Goal: Task Accomplishment & Management: Complete application form

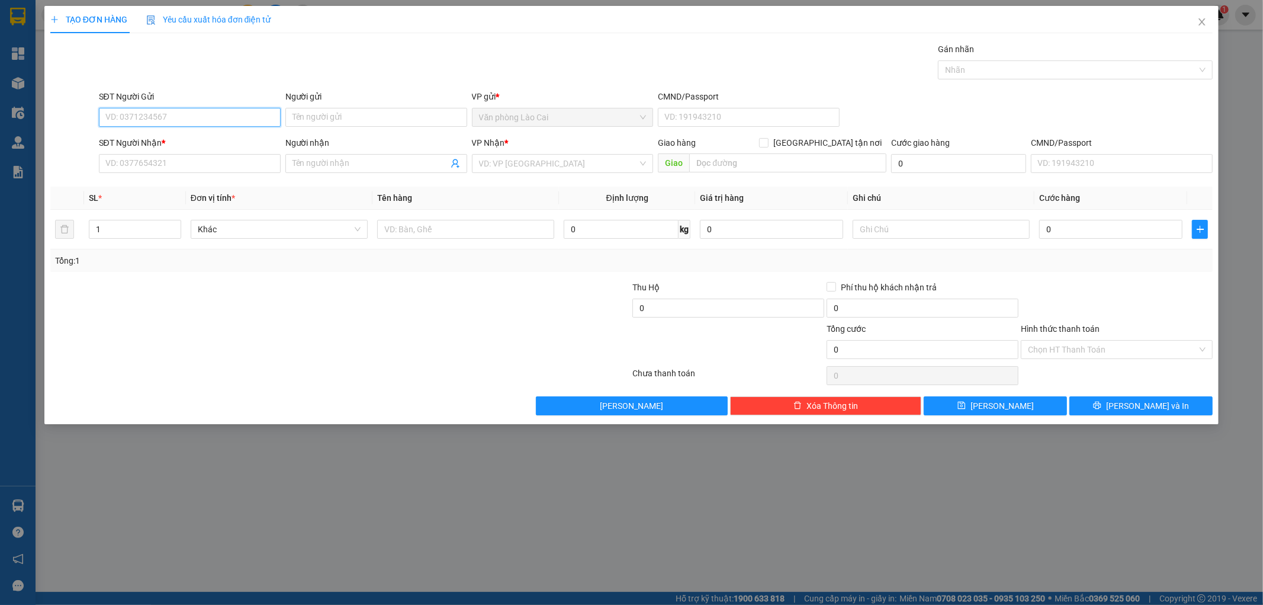
click at [209, 115] on input "SĐT Người Gửi" at bounding box center [190, 117] width 182 height 19
type input "0328607680"
click at [197, 136] on div "0328607680" at bounding box center [190, 140] width 168 height 13
type input "0384570944"
type input "c lý"
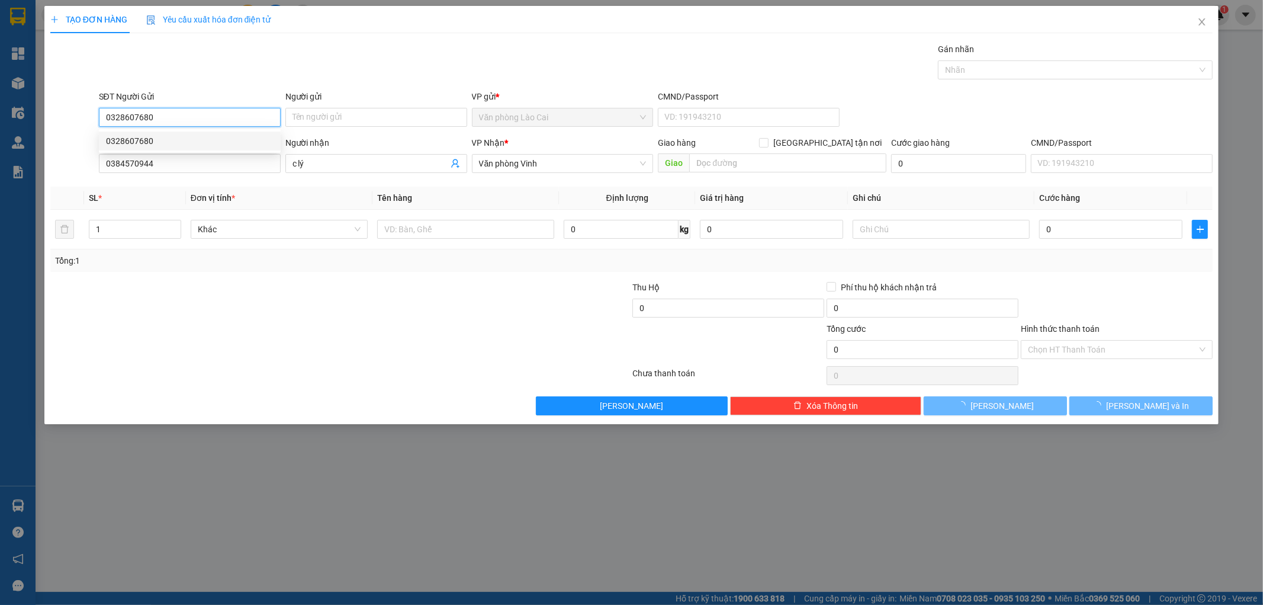
type input "210.000"
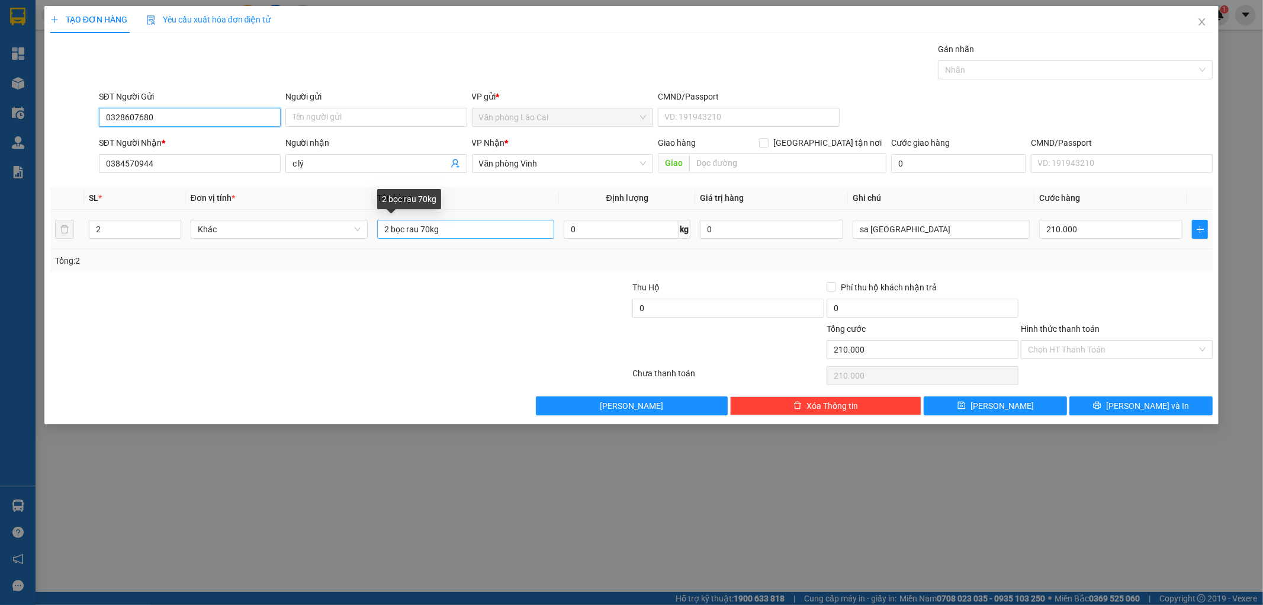
type input "0328607680"
click at [424, 229] on input "2 bọc rau 70kg" at bounding box center [465, 229] width 177 height 19
type input "2 bọc rau 60kg"
click at [1106, 222] on input "210.000" at bounding box center [1110, 229] width 143 height 19
type input "1"
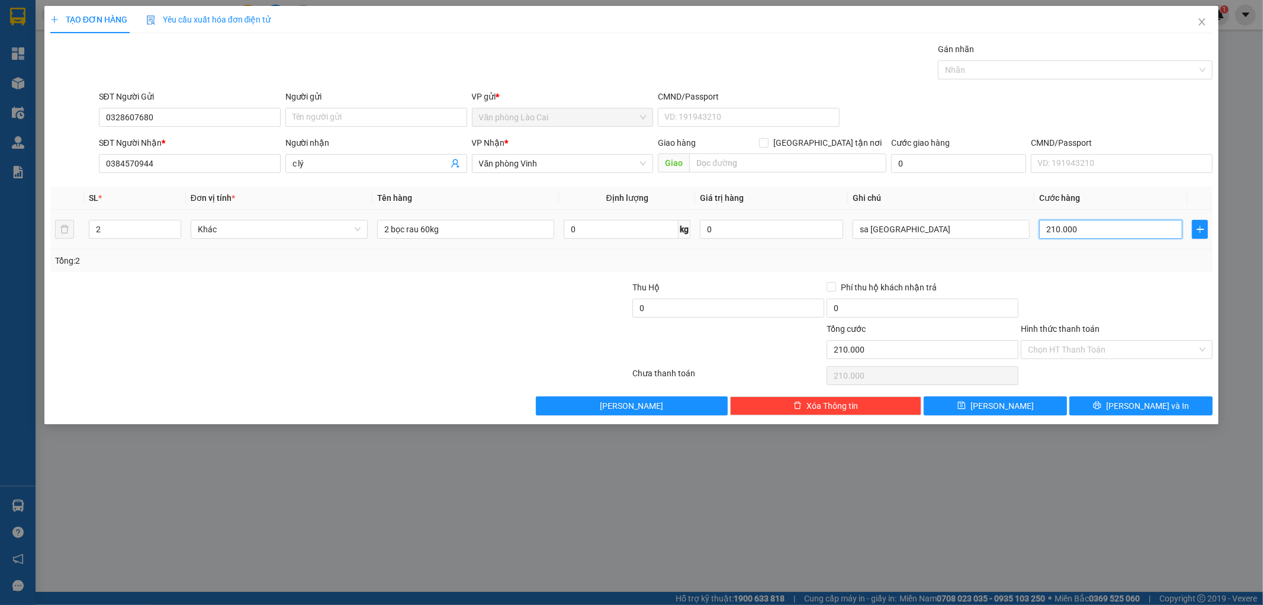
type input "1"
type input "18"
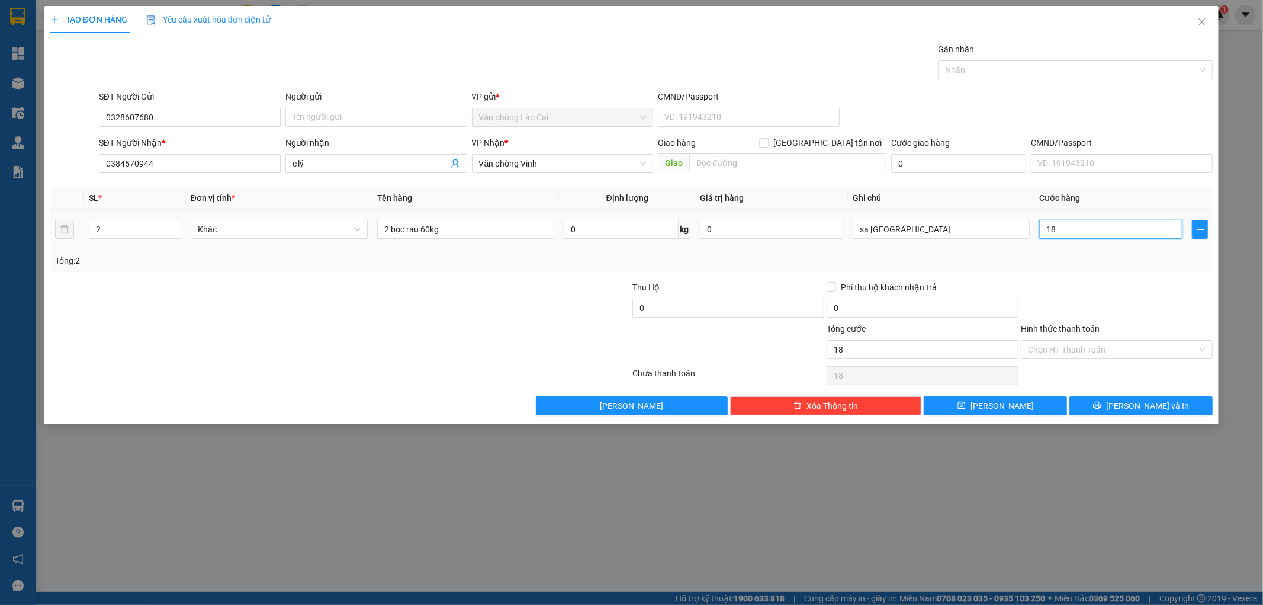
type input "180"
type input "1.800"
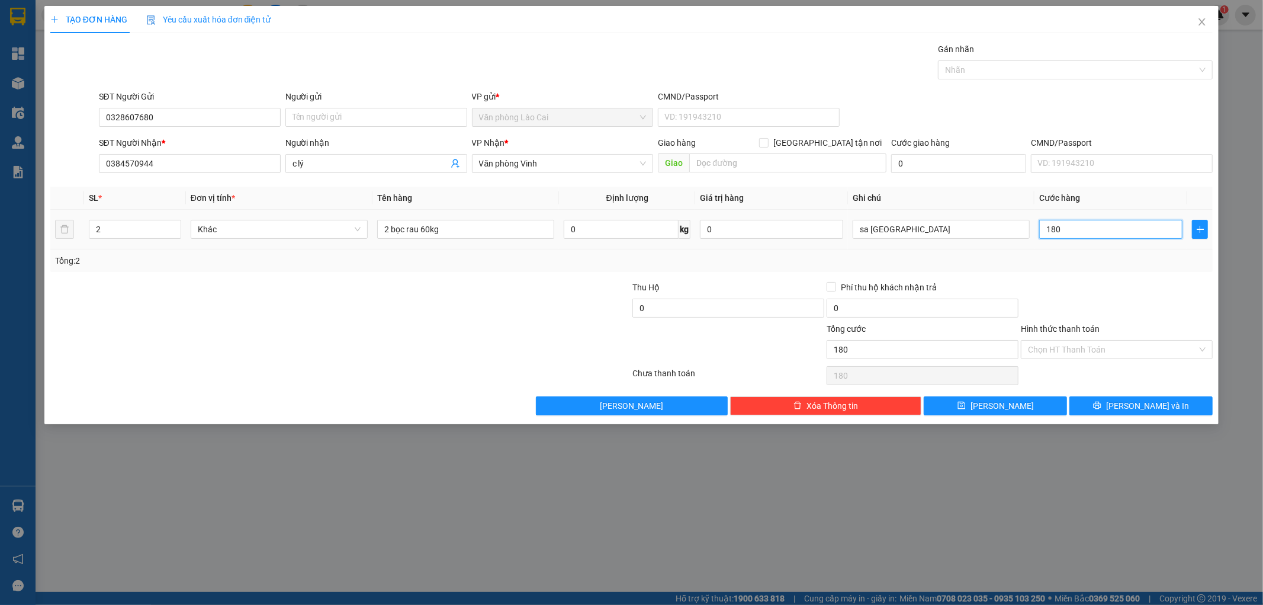
type input "1.800"
type input "18.000"
type input "180.000"
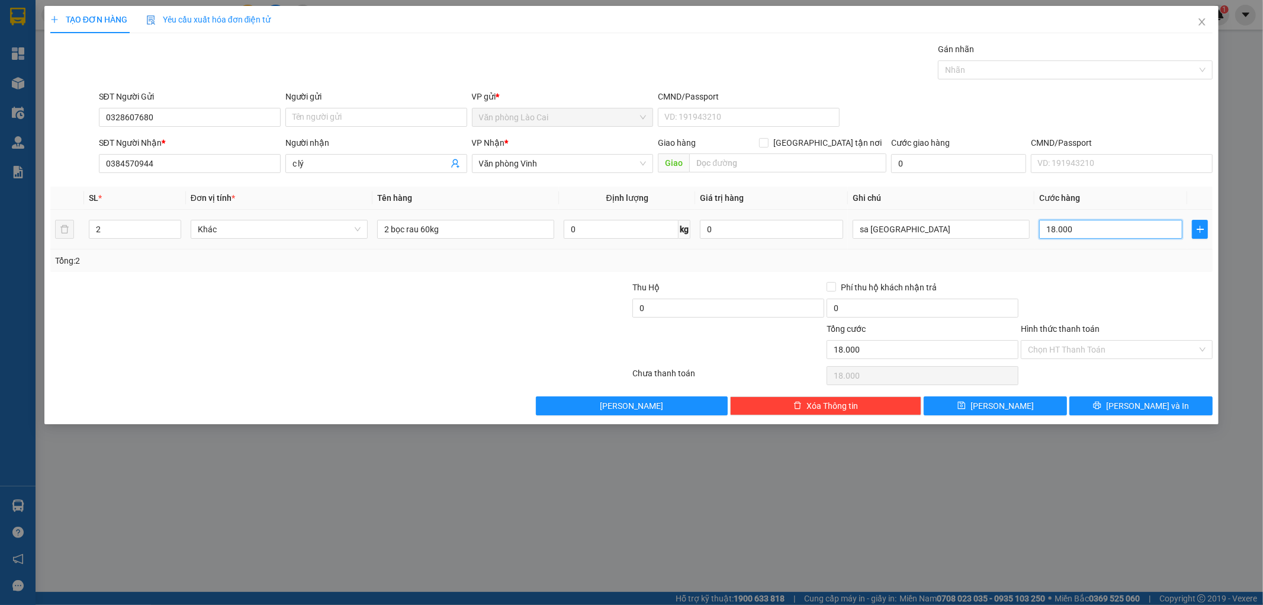
type input "180.000"
click at [1032, 398] on button "[PERSON_NAME]" at bounding box center [995, 405] width 143 height 19
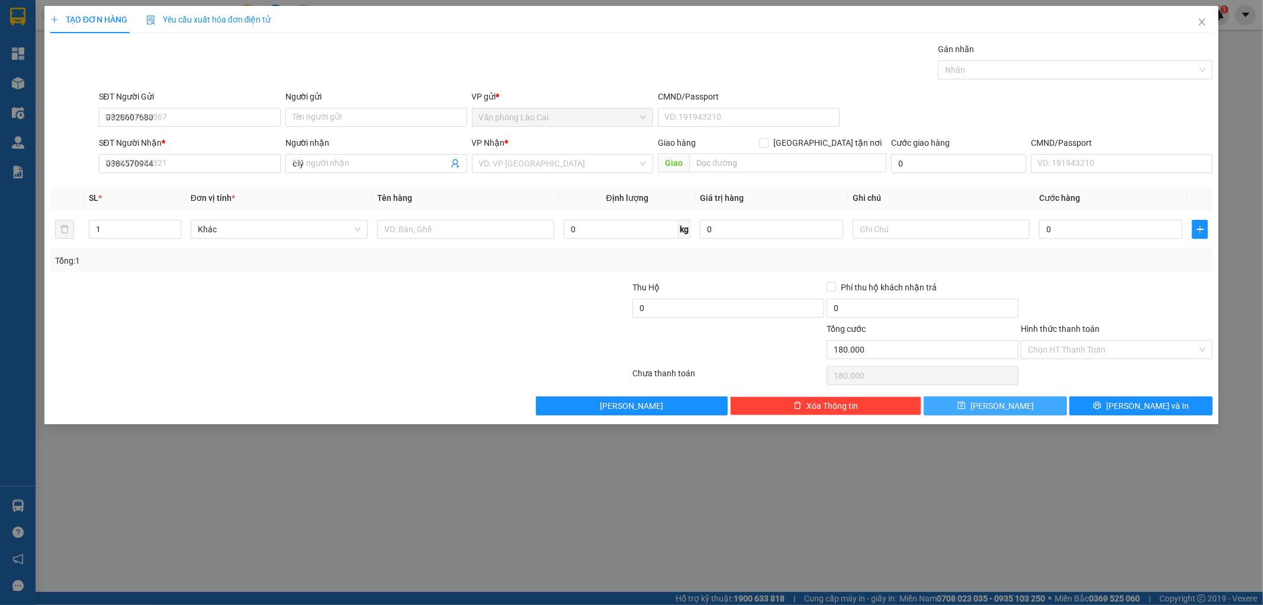
type input "0"
click at [1203, 20] on icon "close" at bounding box center [1201, 21] width 9 height 9
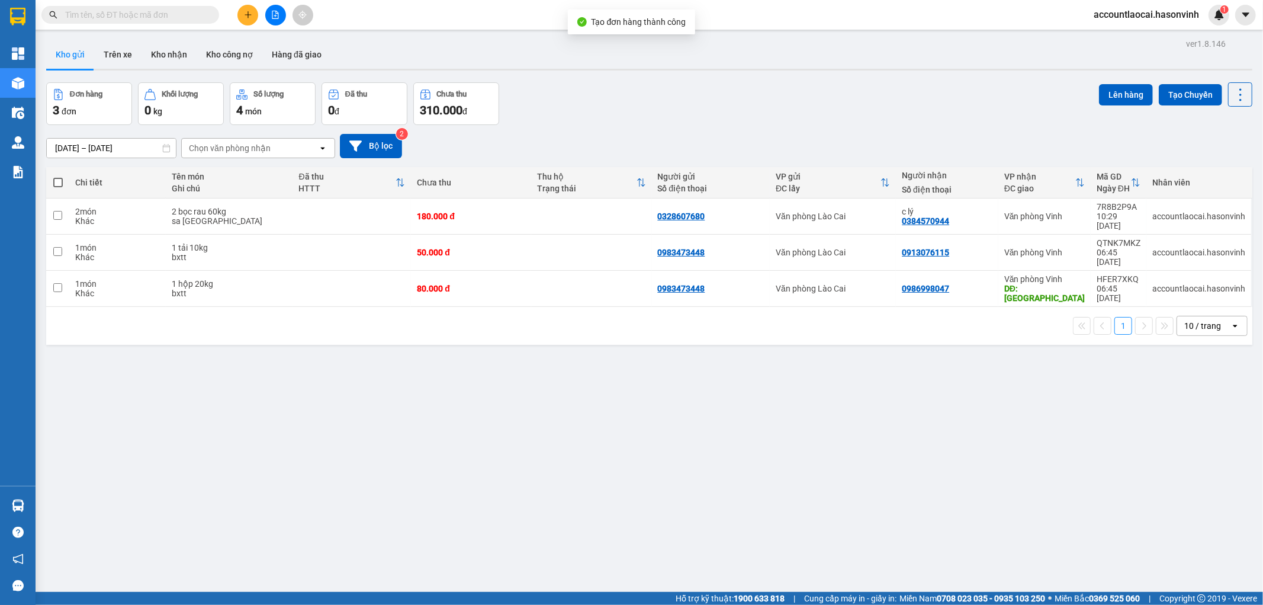
click at [143, 13] on input "text" at bounding box center [135, 14] width 140 height 13
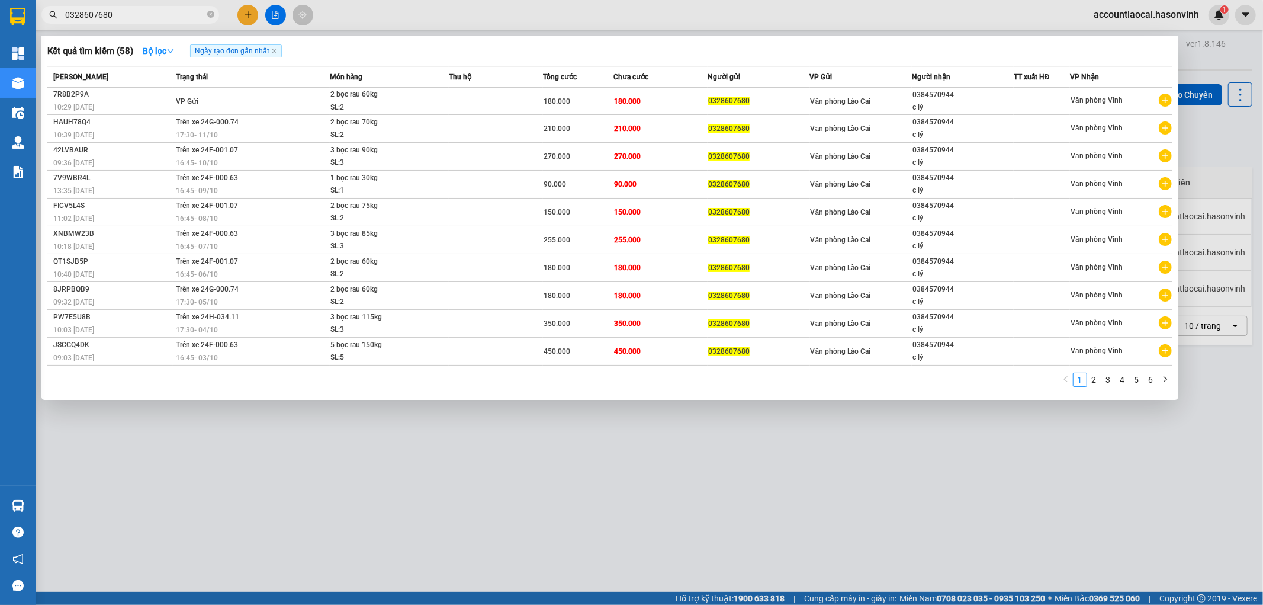
type input "0328607680"
click at [368, 440] on div at bounding box center [631, 302] width 1263 height 605
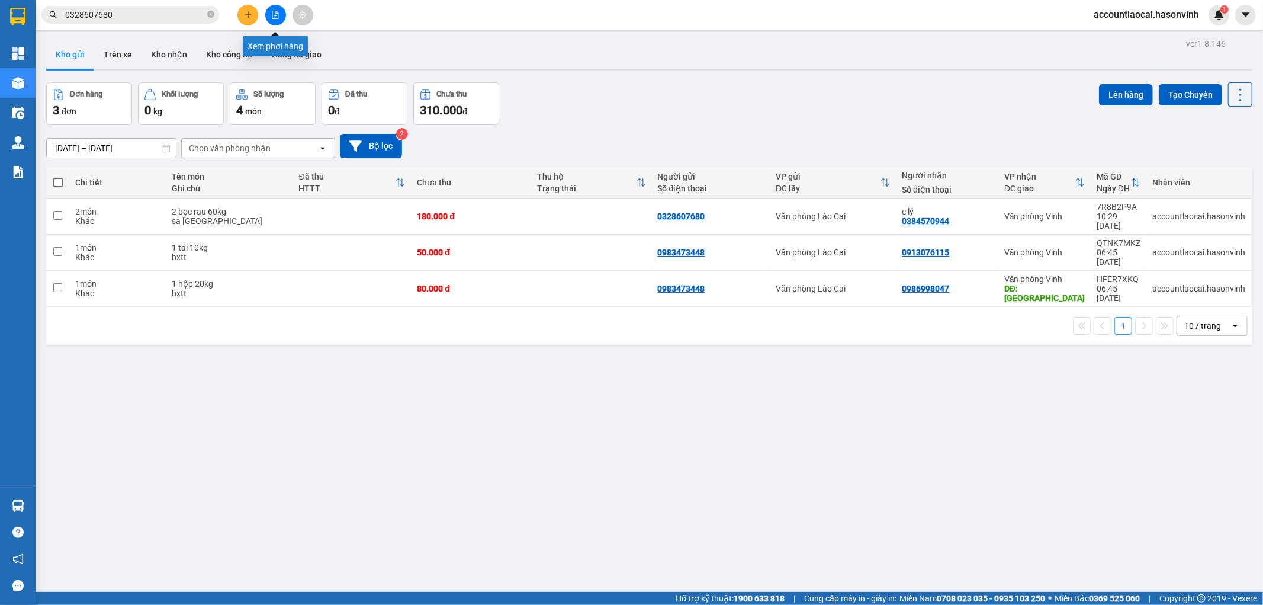
click at [276, 8] on button at bounding box center [275, 15] width 21 height 21
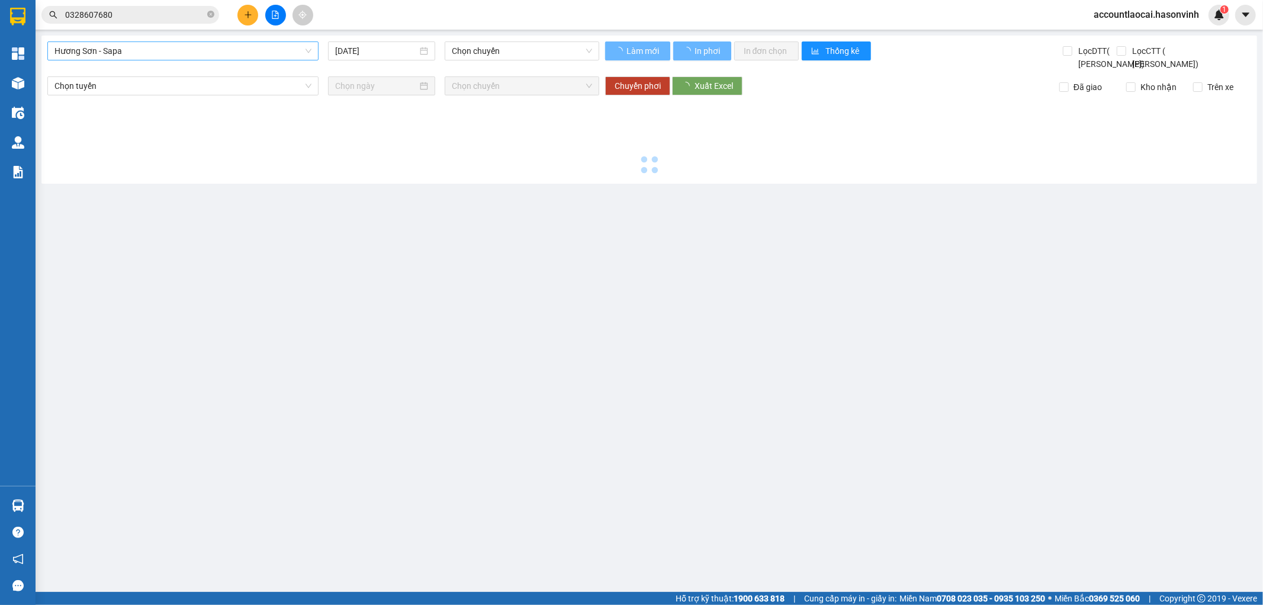
click at [142, 47] on span "Hương Sơn - Sapa" at bounding box center [182, 51] width 257 height 18
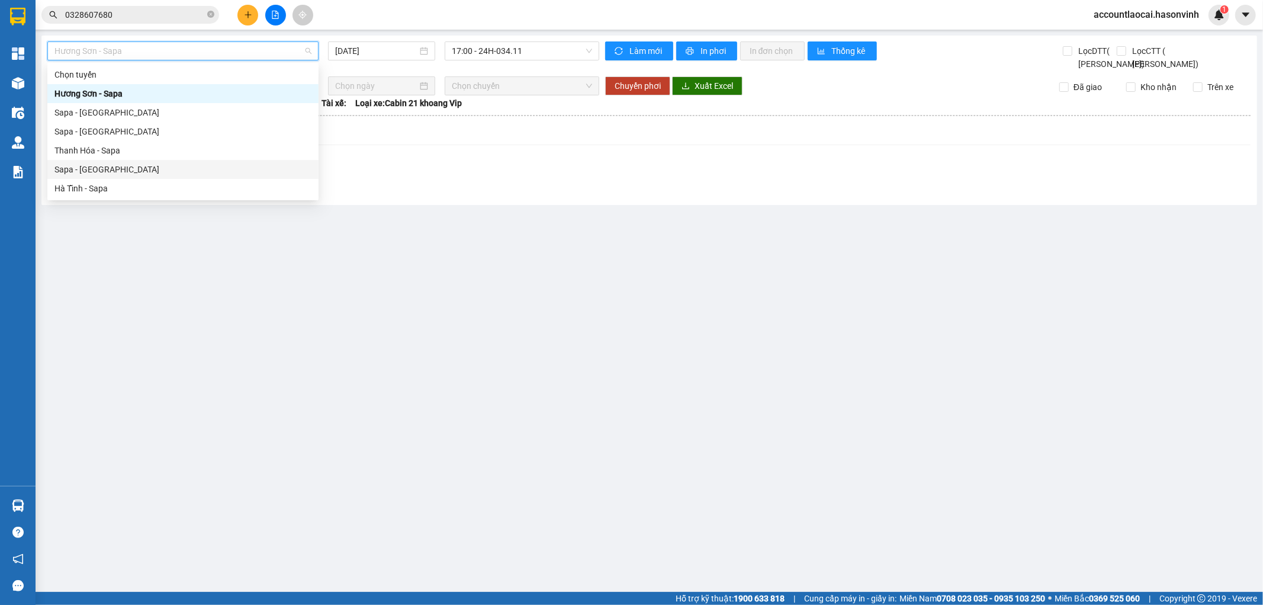
click at [68, 168] on div "Sapa - [GEOGRAPHIC_DATA]" at bounding box center [182, 169] width 257 height 13
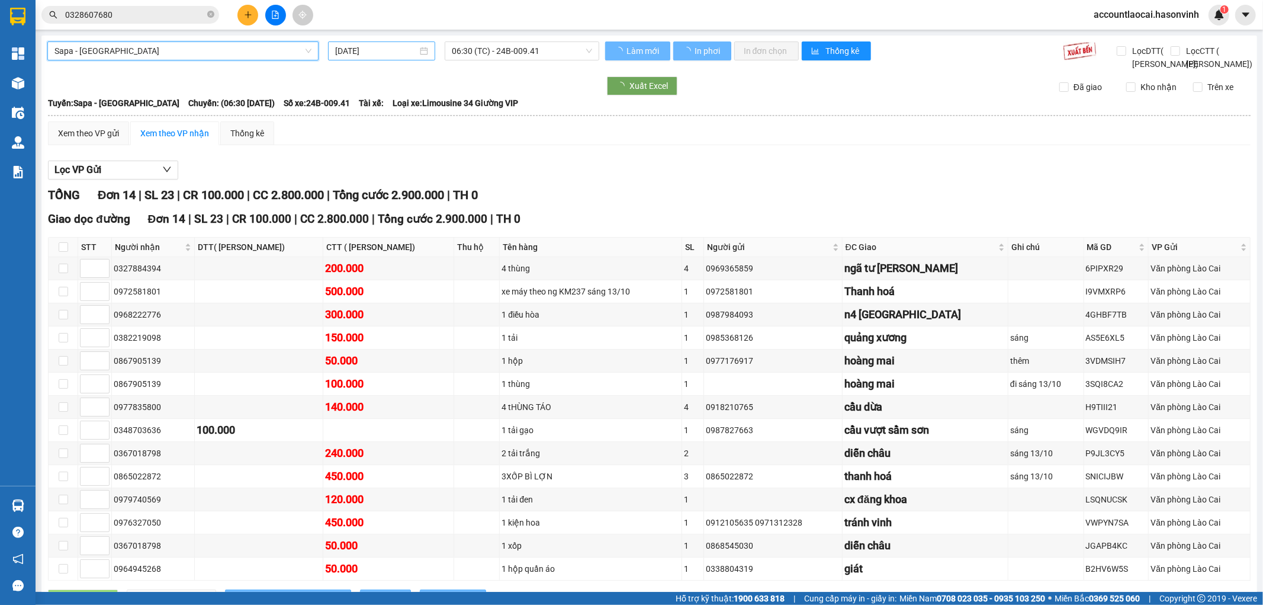
click at [377, 56] on input "[DATE]" at bounding box center [376, 50] width 82 height 13
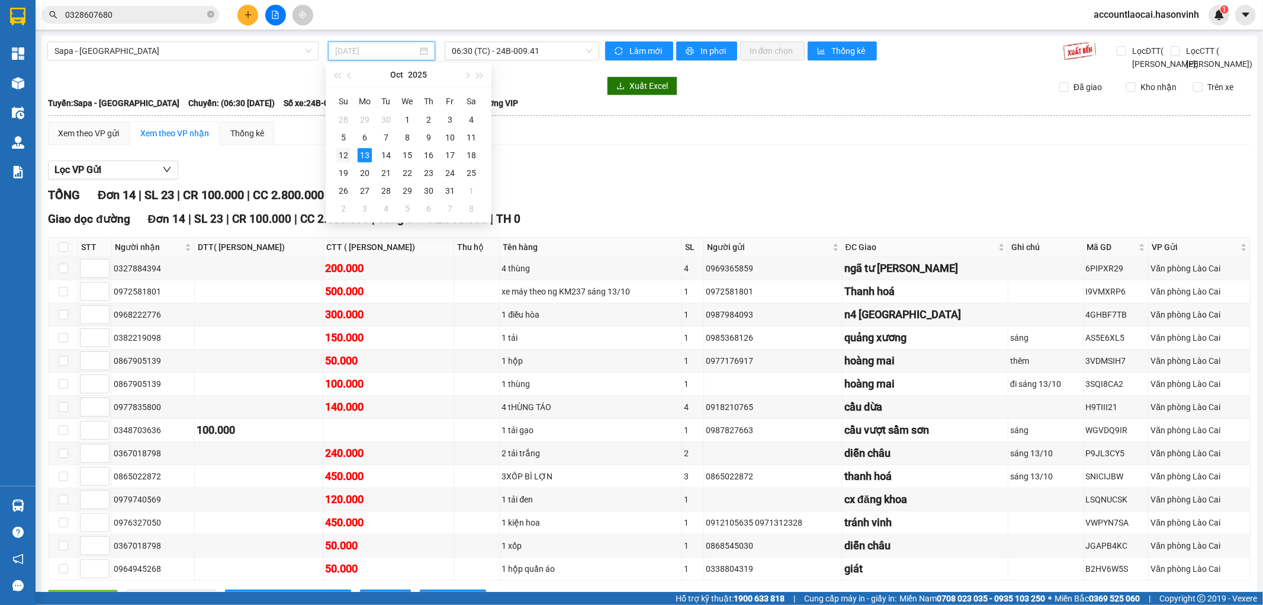
click at [345, 149] on div "12" at bounding box center [343, 155] width 14 height 14
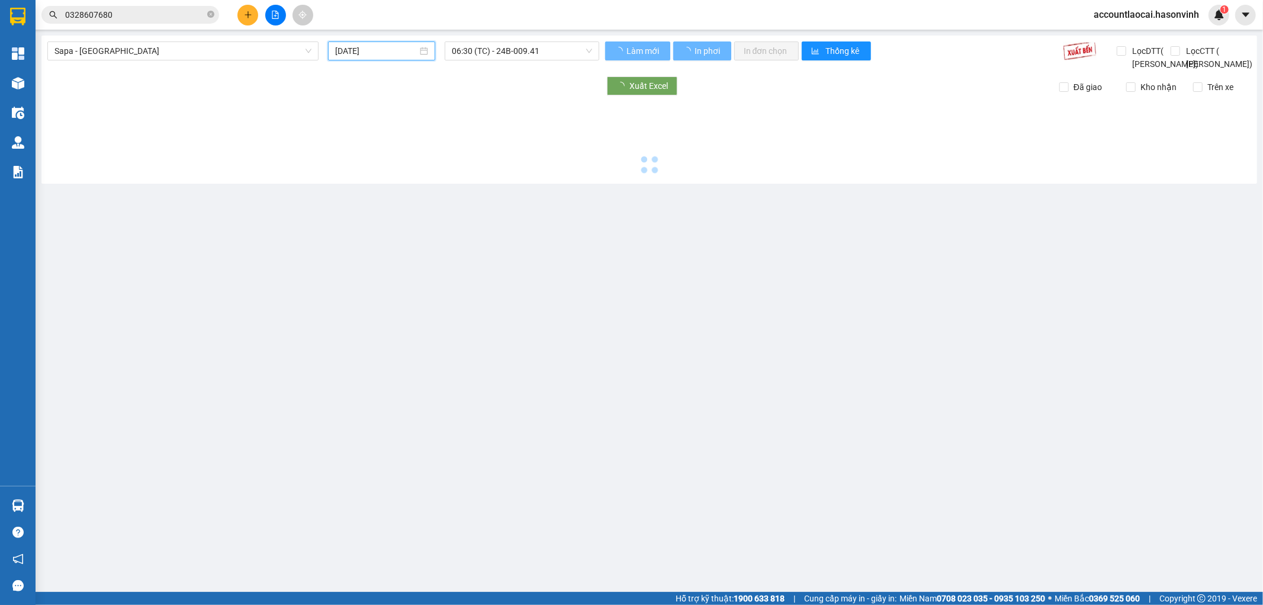
type input "[DATE]"
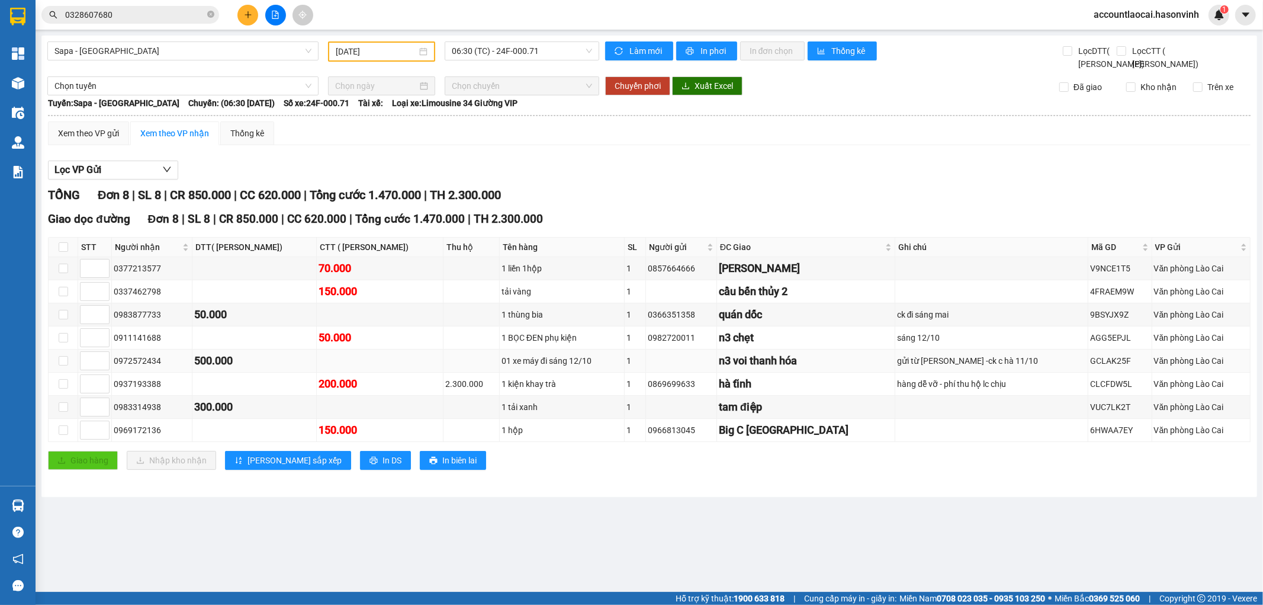
drag, startPoint x: 181, startPoint y: 379, endPoint x: 113, endPoint y: 372, distance: 68.5
click at [114, 367] on div "0972572434" at bounding box center [152, 360] width 76 height 13
copy div "0972572434"
